Goal: Information Seeking & Learning: Learn about a topic

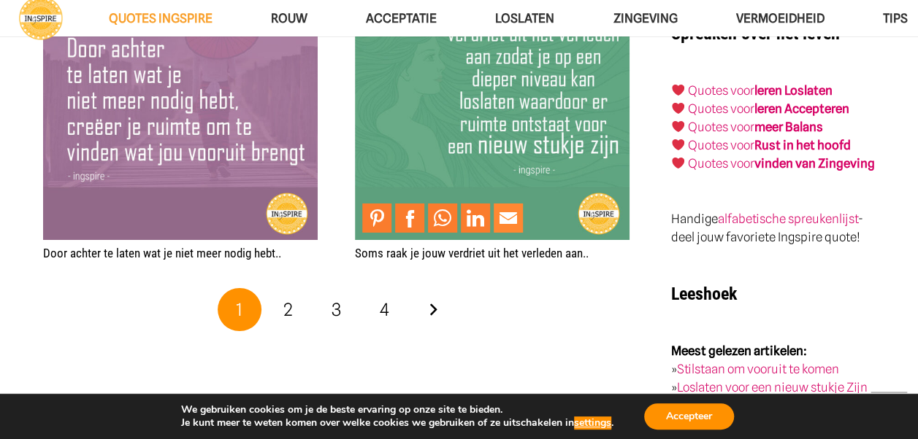
scroll to position [2628, 0]
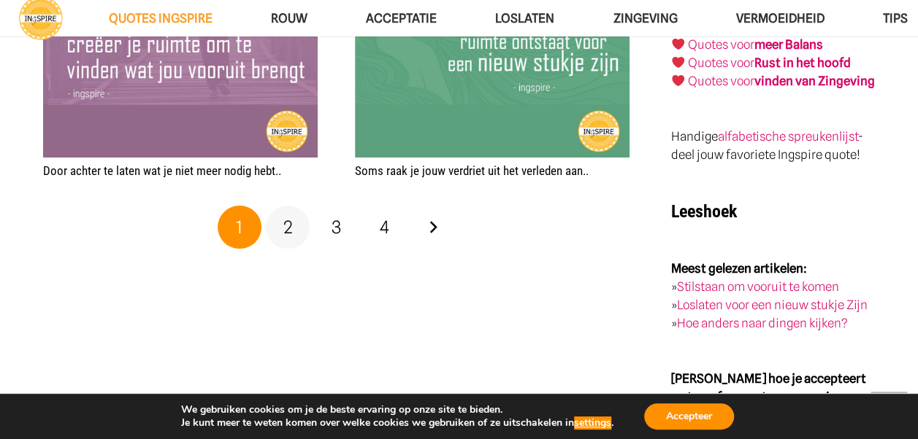
click at [278, 223] on link "2" at bounding box center [288, 228] width 44 height 44
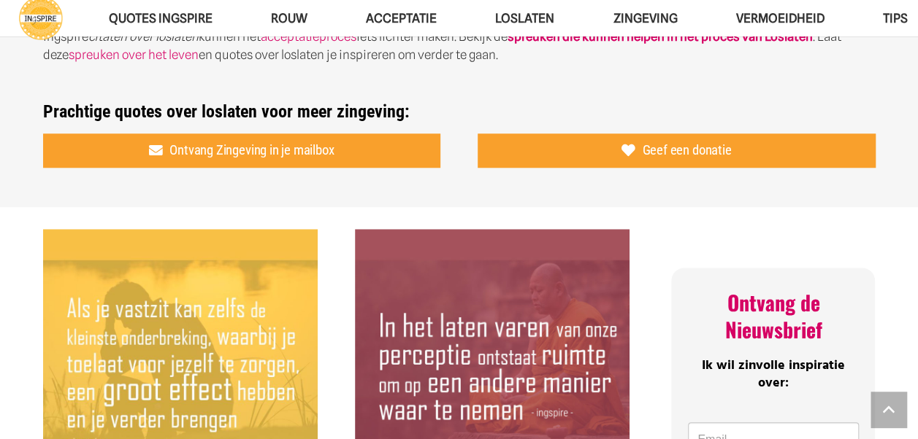
scroll to position [584, 0]
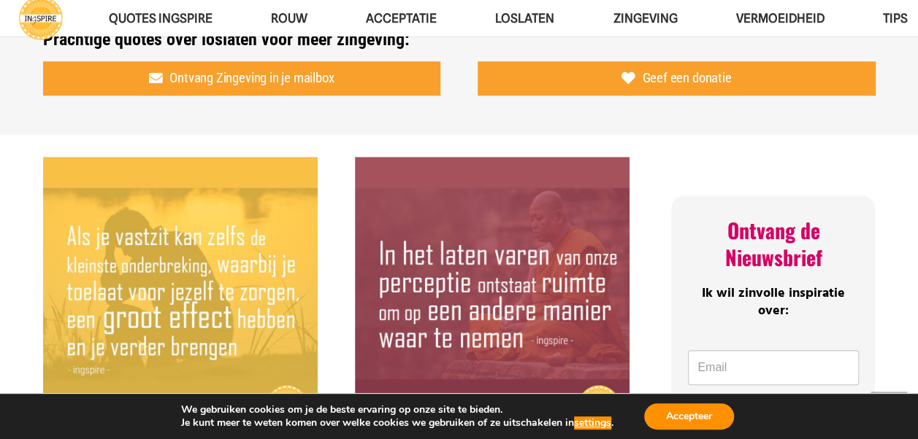
click at [289, 228] on img "Als je vastzit, kan zelfs de kleinste onderbreking een groot effect hebben" at bounding box center [180, 294] width 274 height 274
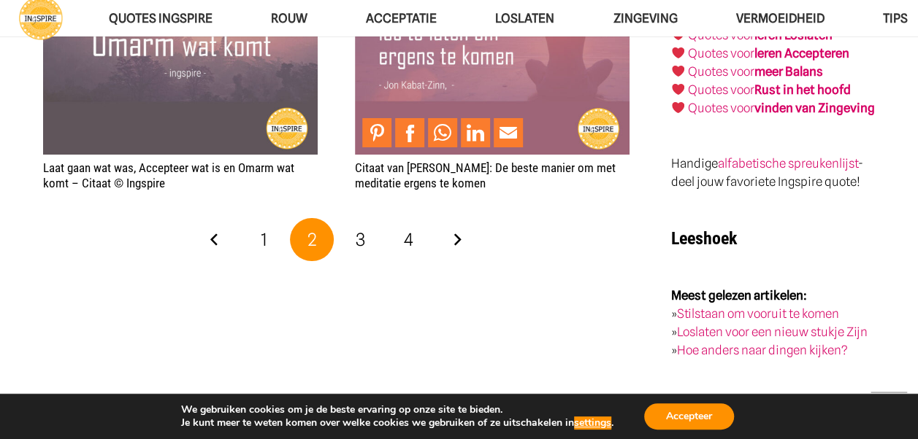
scroll to position [2628, 0]
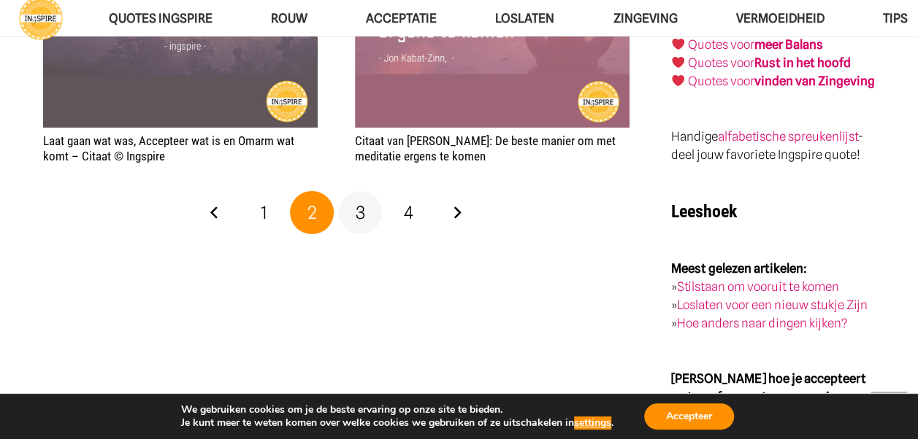
click at [360, 204] on span "3" at bounding box center [360, 212] width 9 height 21
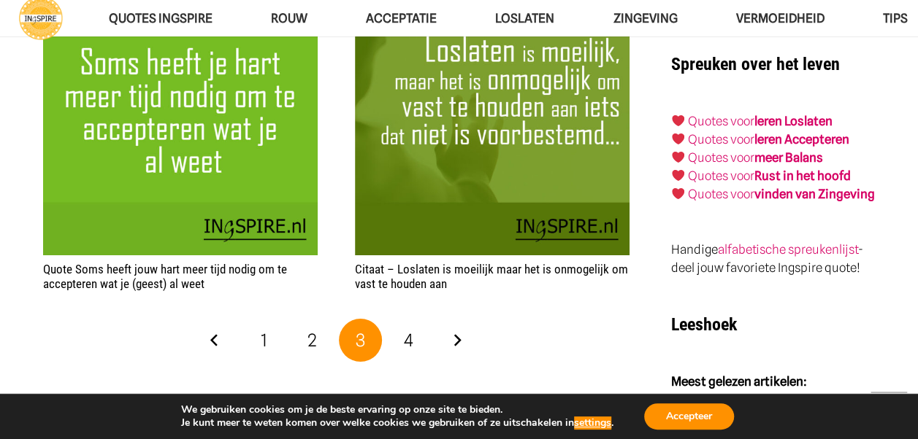
scroll to position [2482, 0]
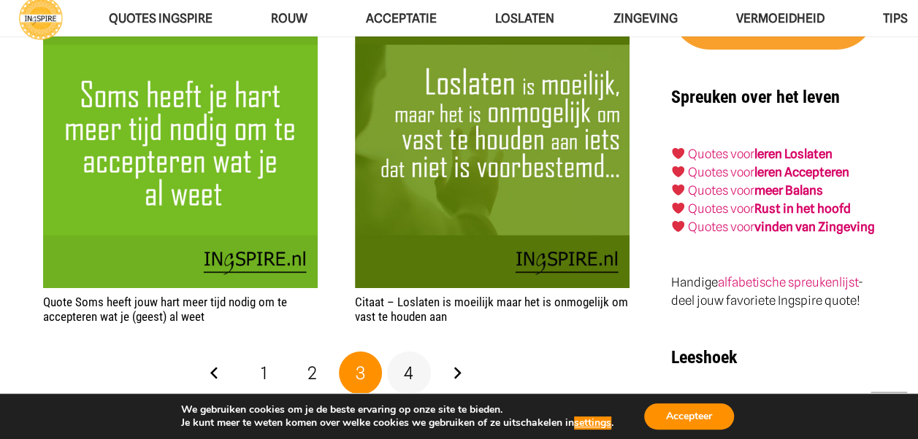
click at [416, 371] on link "4" at bounding box center [409, 374] width 44 height 44
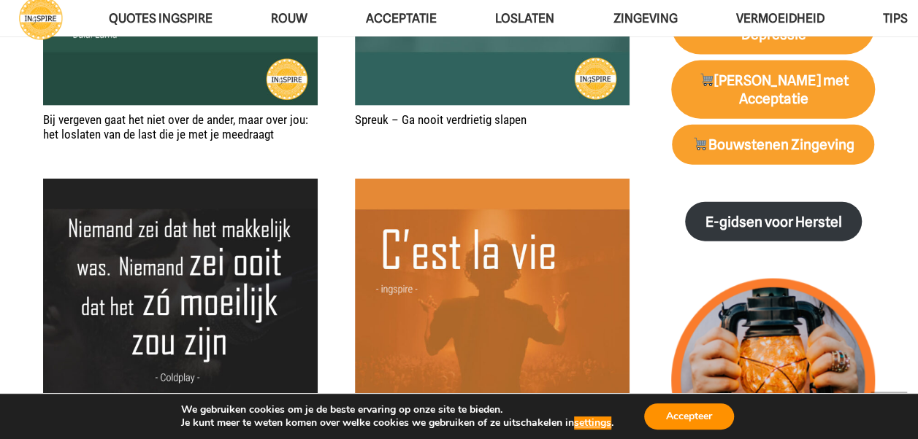
scroll to position [1314, 0]
